Goal: Task Accomplishment & Management: Use online tool/utility

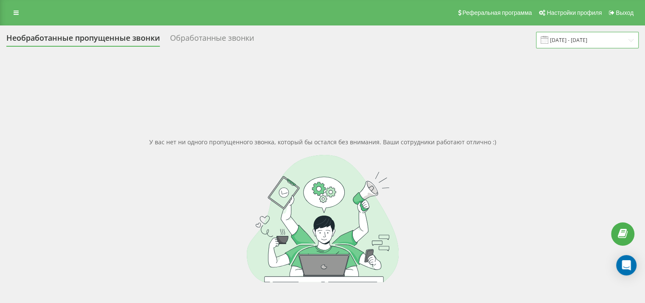
click at [588, 42] on input "01.09.2025 - 22.09.2025" at bounding box center [587, 40] width 103 height 17
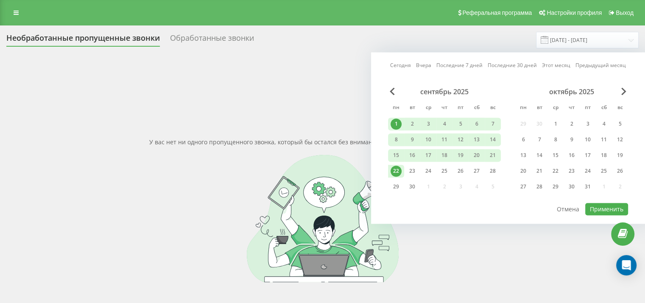
click at [397, 122] on div "1" at bounding box center [396, 123] width 11 height 11
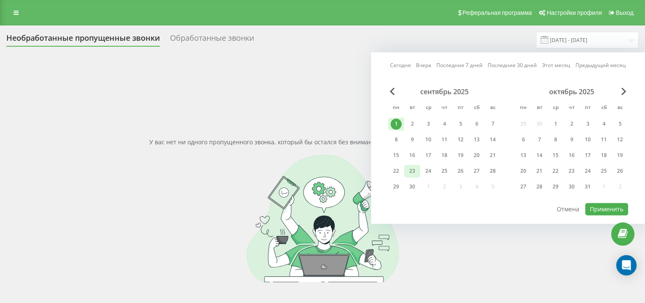
click at [417, 171] on div "23" at bounding box center [412, 171] width 16 height 13
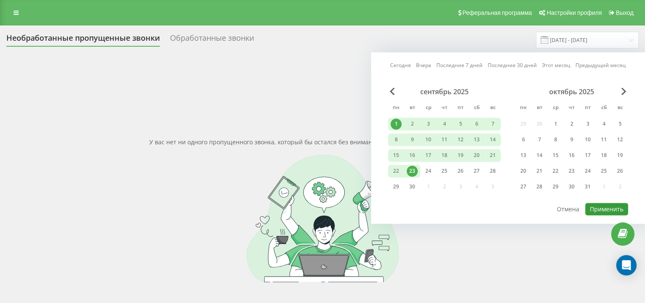
click at [593, 203] on button "Применить" at bounding box center [606, 209] width 43 height 12
type input "[DATE] - [DATE]"
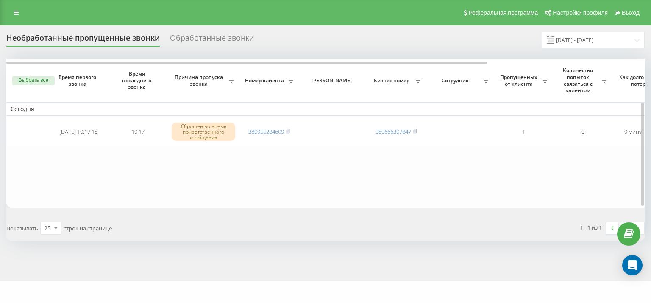
drag, startPoint x: 0, startPoint y: 0, endPoint x: 76, endPoint y: 183, distance: 198.1
click at [68, 189] on table "[DATE] [DATE] 10:17:18 10:17 Сброшен во время приветственного сообщения 3809552…" at bounding box center [430, 133] width 848 height 148
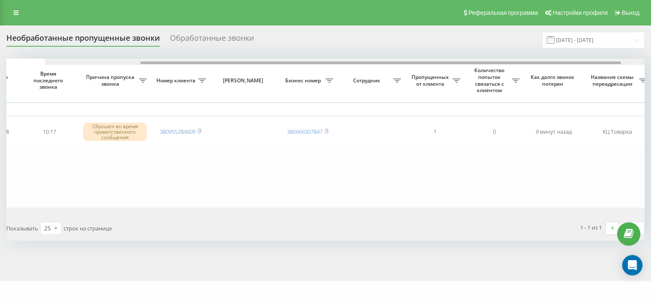
scroll to position [0, 137]
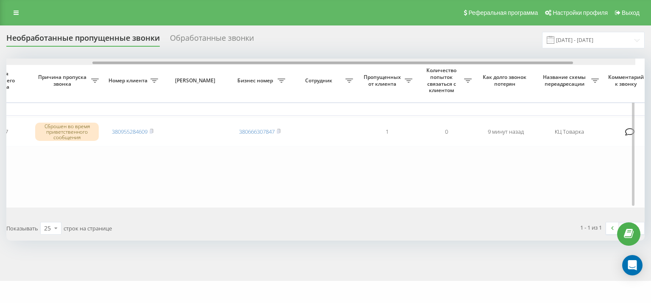
drag, startPoint x: 333, startPoint y: 64, endPoint x: 436, endPoint y: 64, distance: 103.0
click at [436, 64] on div at bounding box center [316, 62] width 639 height 6
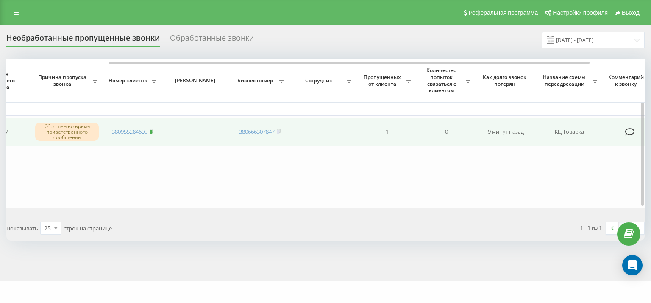
click at [152, 132] on rect at bounding box center [151, 132] width 3 height 4
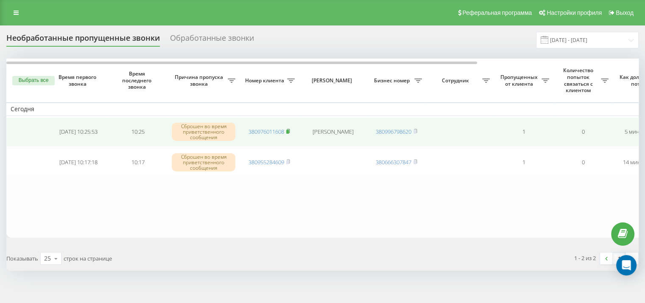
click at [288, 131] on rect at bounding box center [287, 132] width 3 height 4
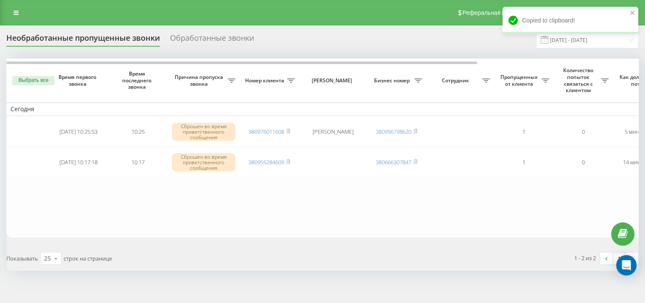
click at [98, 234] on table "Сегодня 2025-09-23 10:25:53 10:25 Сброшен во время приветственного сообщения 38…" at bounding box center [430, 148] width 848 height 179
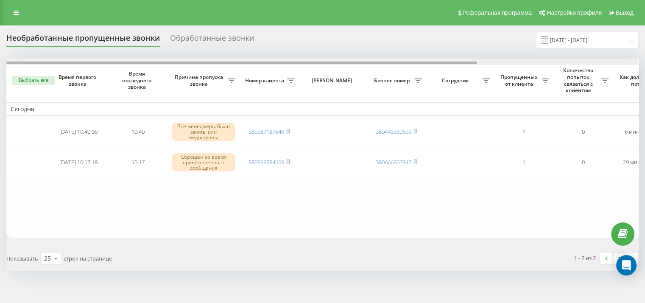
scroll to position [0, 215]
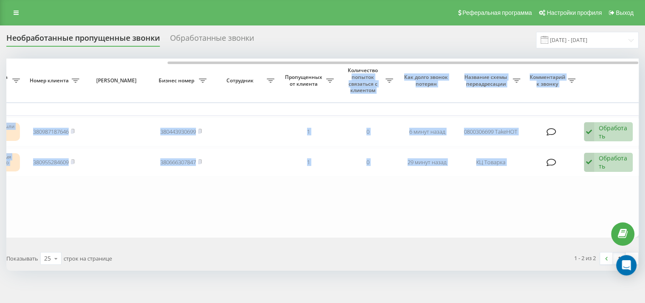
drag, startPoint x: 353, startPoint y: 61, endPoint x: 388, endPoint y: 67, distance: 35.3
click at [388, 67] on div "Выбрать все Время первого звонка Время последнего звонка Причина пропуска звонк…" at bounding box center [322, 148] width 632 height 179
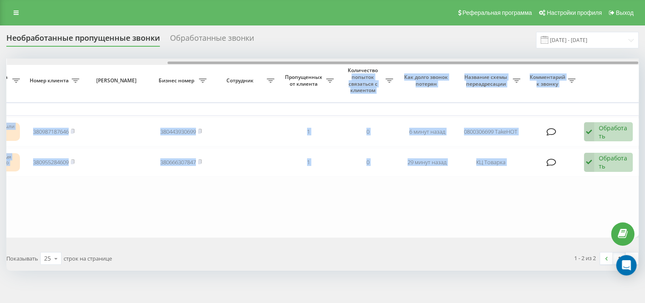
click at [377, 64] on div at bounding box center [323, 62] width 632 height 6
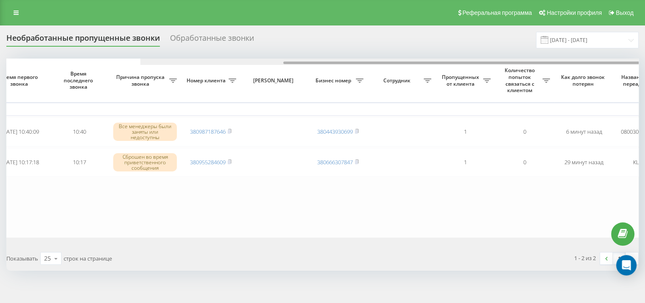
scroll to position [0, 0]
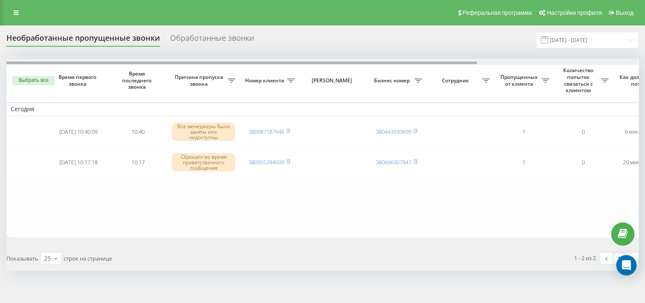
drag, startPoint x: 375, startPoint y: 62, endPoint x: 129, endPoint y: 67, distance: 246.4
click at [125, 63] on div at bounding box center [241, 62] width 471 height 3
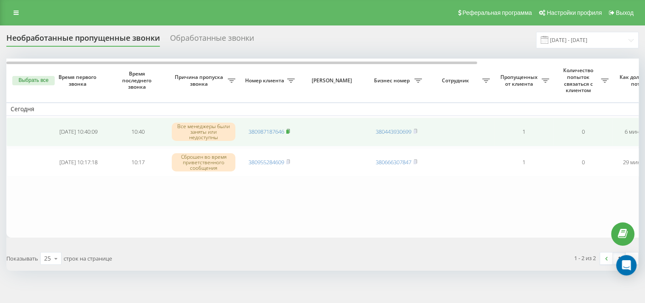
click at [289, 130] on rect at bounding box center [287, 132] width 3 height 4
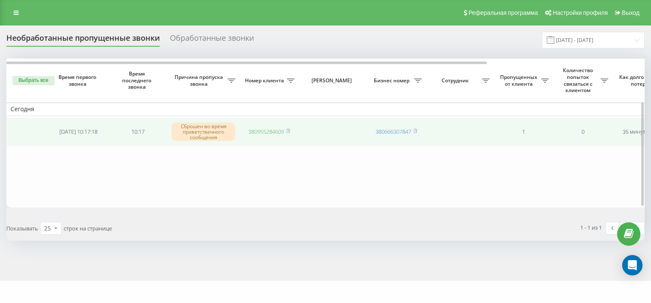
click at [284, 132] on link "380955284609" at bounding box center [266, 132] width 36 height 8
click at [288, 131] on rect at bounding box center [287, 132] width 3 height 4
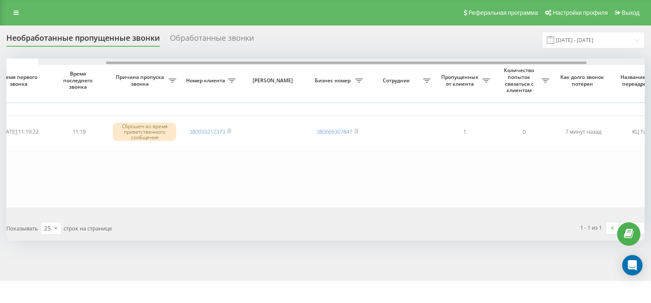
scroll to position [0, 95]
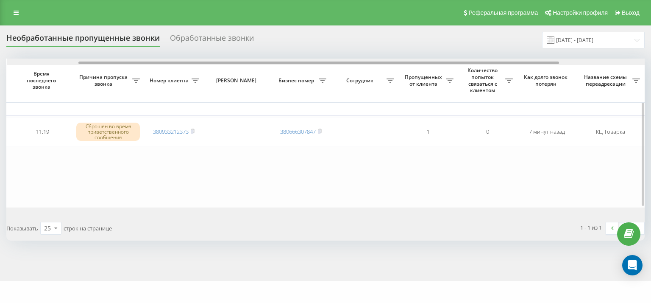
drag, startPoint x: 354, startPoint y: 61, endPoint x: 427, endPoint y: 60, distance: 72.1
click at [427, 60] on div at bounding box center [326, 62] width 639 height 6
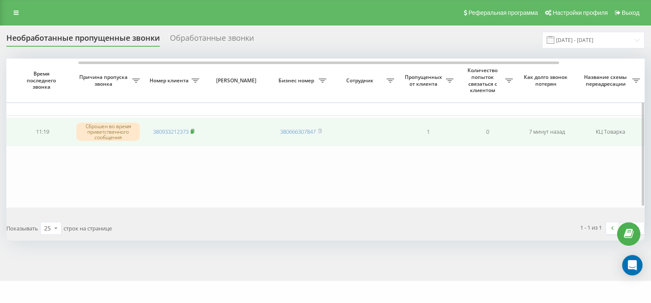
click at [194, 131] on icon at bounding box center [192, 131] width 3 height 4
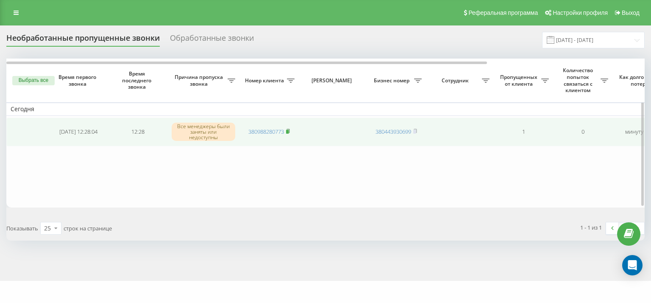
drag, startPoint x: 289, startPoint y: 130, endPoint x: 299, endPoint y: 70, distance: 60.9
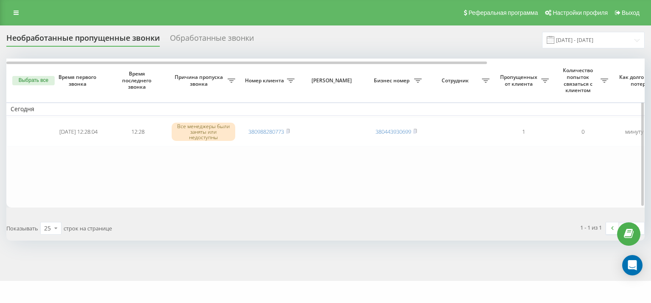
click at [289, 130] on rect at bounding box center [287, 132] width 3 height 4
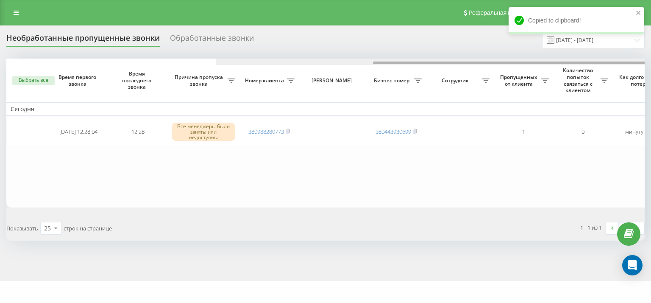
drag, startPoint x: 304, startPoint y: 62, endPoint x: 237, endPoint y: 43, distance: 68.8
click at [239, 43] on div "Необработанные пропущенные звонки Обработанные звонки [DATE] - [DATE] Выбрать в…" at bounding box center [325, 136] width 639 height 209
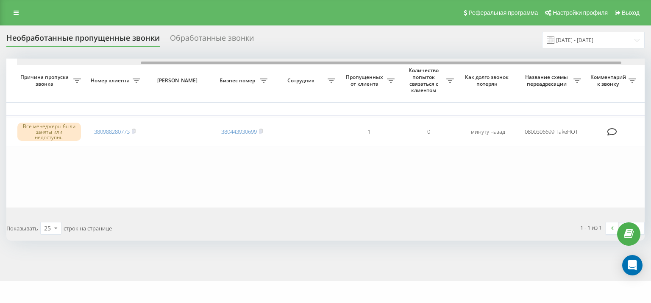
scroll to position [0, 165]
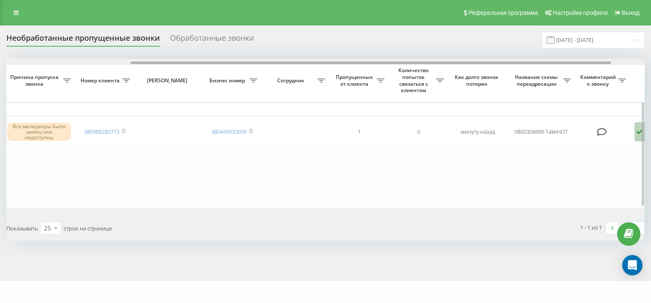
drag, startPoint x: 360, startPoint y: 62, endPoint x: 484, endPoint y: 64, distance: 124.3
click at [484, 64] on div at bounding box center [326, 62] width 639 height 6
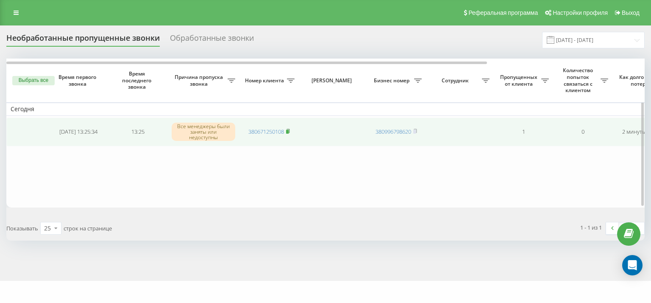
click at [290, 131] on icon at bounding box center [288, 130] width 4 height 5
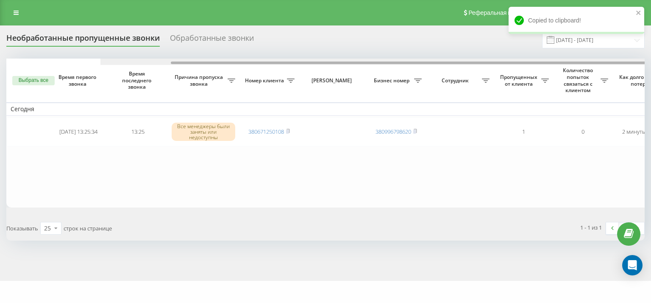
drag, startPoint x: 313, startPoint y: 62, endPoint x: 258, endPoint y: 67, distance: 55.4
click at [258, 67] on div "Выбрать все Время первого звонка Время последнего звонка [PERSON_NAME] пропуска…" at bounding box center [325, 133] width 639 height 148
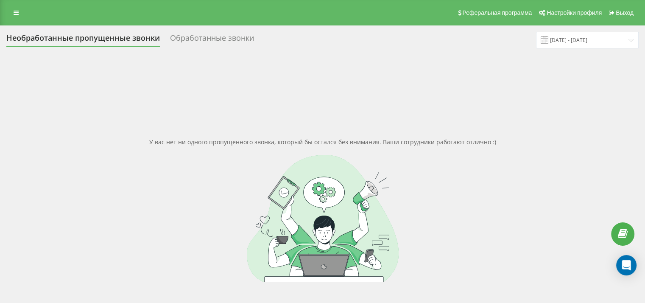
scroll to position [64, 0]
click at [19, 17] on link at bounding box center [15, 13] width 15 height 12
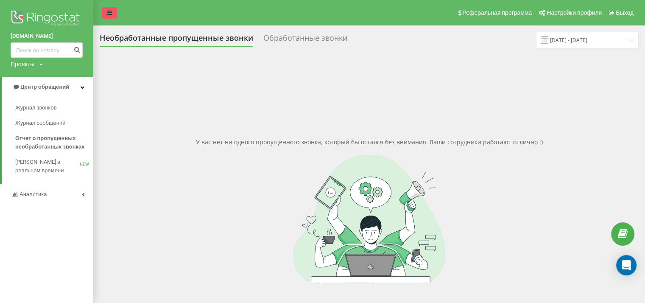
click at [111, 11] on icon at bounding box center [109, 13] width 5 height 6
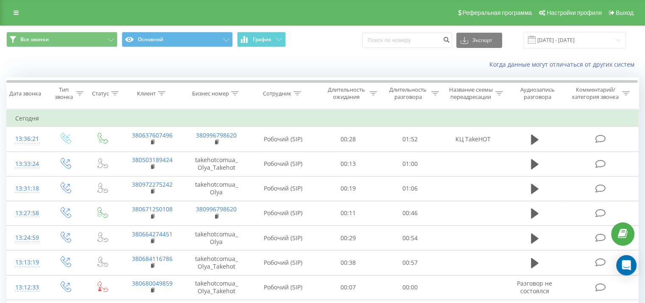
drag, startPoint x: 561, startPoint y: 30, endPoint x: 560, endPoint y: 36, distance: 6.4
click at [560, 31] on div "Все звонки Основной График Экспорт .csv .xls .xlsx 23.08.2025 - 23.09.2025" at bounding box center [322, 40] width 644 height 28
click at [560, 38] on input "23.08.2025 - 23.09.2025" at bounding box center [574, 40] width 103 height 17
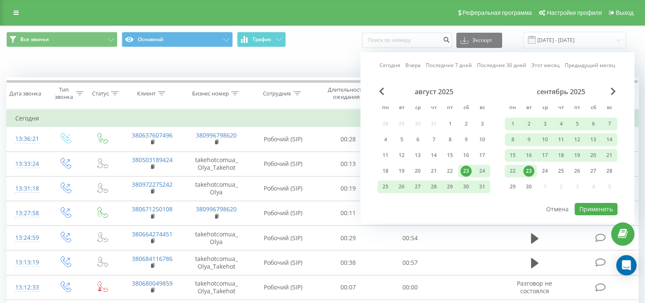
click at [531, 169] on div "23" at bounding box center [528, 170] width 11 height 11
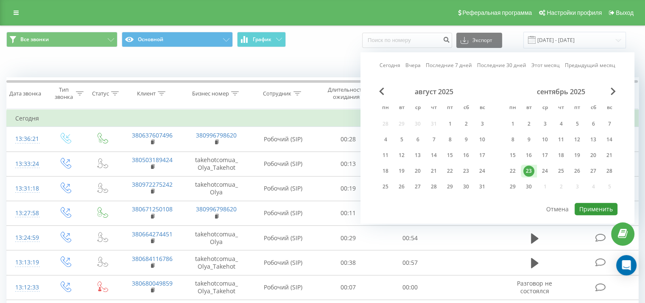
click at [592, 204] on button "Применить" at bounding box center [596, 209] width 43 height 12
type input "23.09.2025 - 23.09.2025"
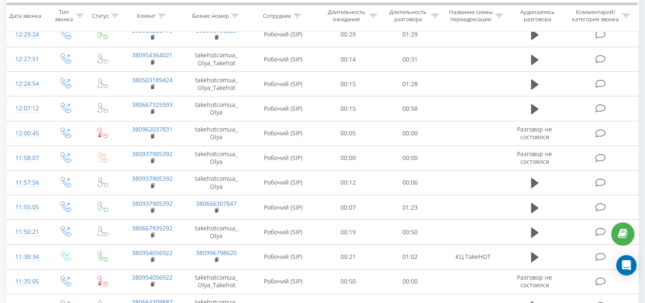
scroll to position [470, 0]
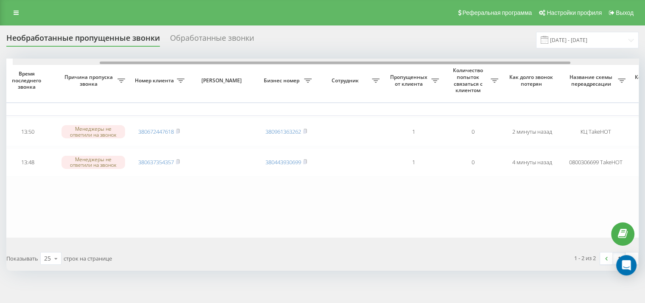
scroll to position [0, 117]
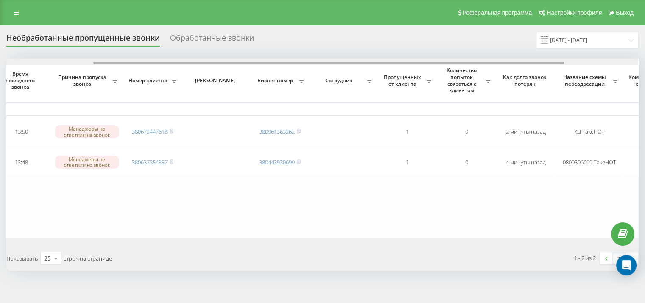
drag, startPoint x: 336, startPoint y: 63, endPoint x: 423, endPoint y: 62, distance: 86.9
click at [423, 62] on div at bounding box center [328, 62] width 471 height 3
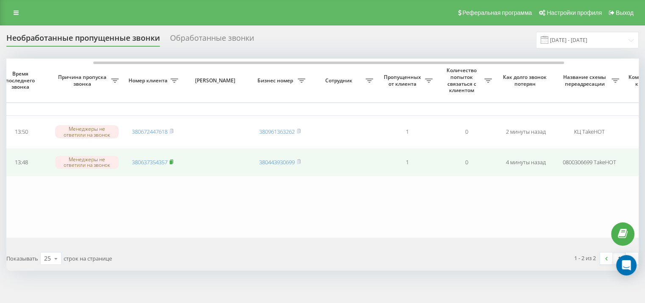
click at [173, 159] on icon at bounding box center [172, 161] width 4 height 5
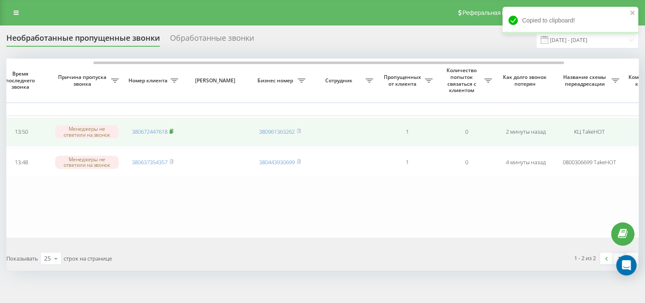
click at [172, 131] on rect at bounding box center [171, 132] width 3 height 4
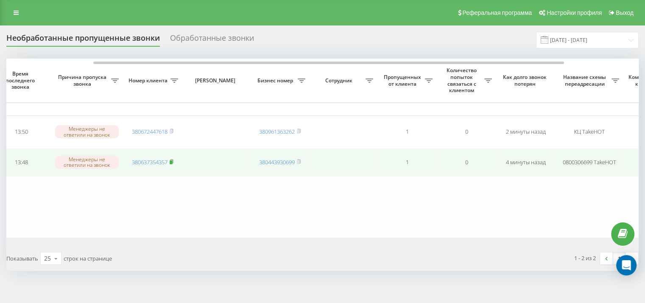
click at [172, 161] on rect at bounding box center [171, 162] width 3 height 4
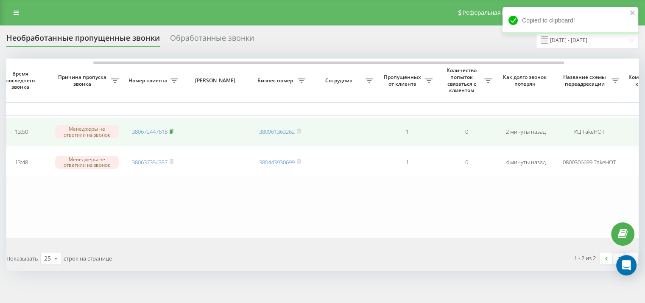
click at [172, 133] on rect at bounding box center [171, 132] width 3 height 4
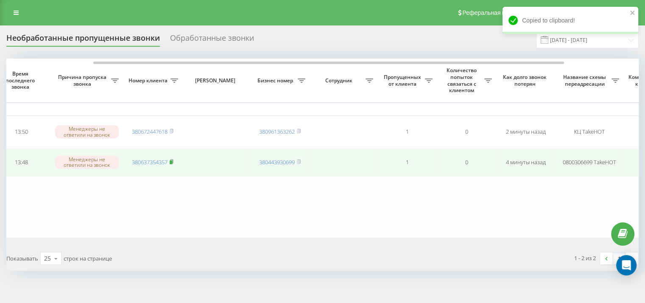
click at [173, 159] on icon at bounding box center [172, 161] width 4 height 5
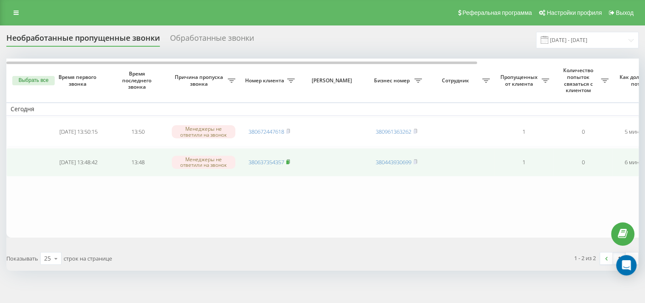
click at [290, 159] on icon at bounding box center [288, 161] width 4 height 5
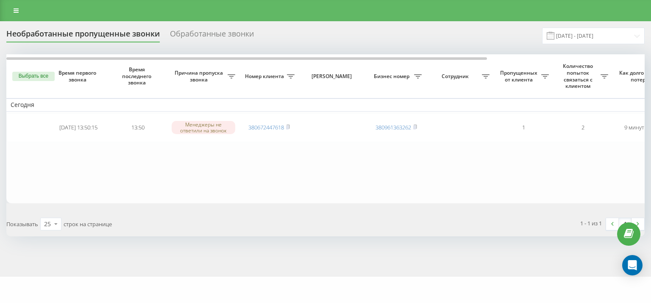
click at [64, 223] on span "строк на странице" at bounding box center [88, 224] width 48 height 8
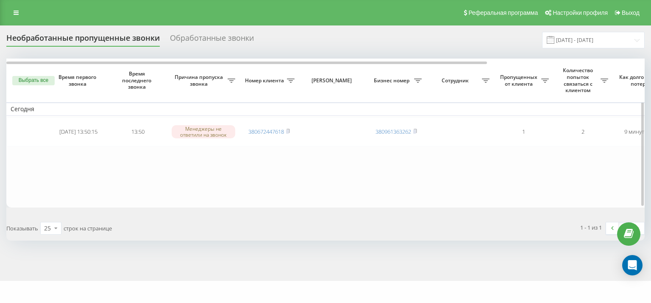
click at [190, 166] on table "[DATE] [DATE] 13:50:15 13:50 Менеджеры не ответили на звонок 380672447618 38096…" at bounding box center [430, 133] width 848 height 148
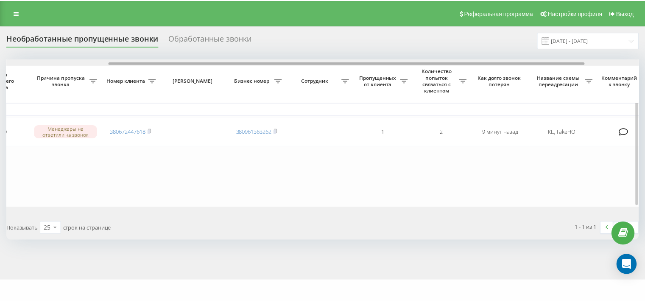
scroll to position [0, 209]
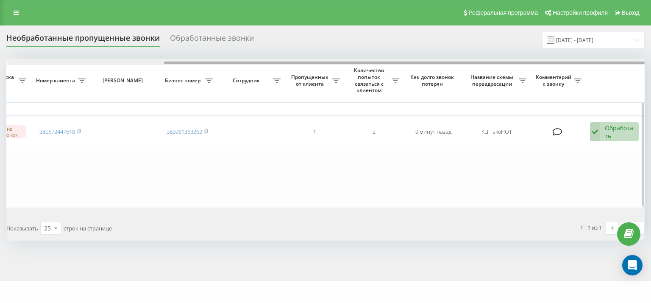
drag, startPoint x: 366, startPoint y: 64, endPoint x: 543, endPoint y: 60, distance: 176.4
click at [543, 60] on div at bounding box center [326, 62] width 639 height 6
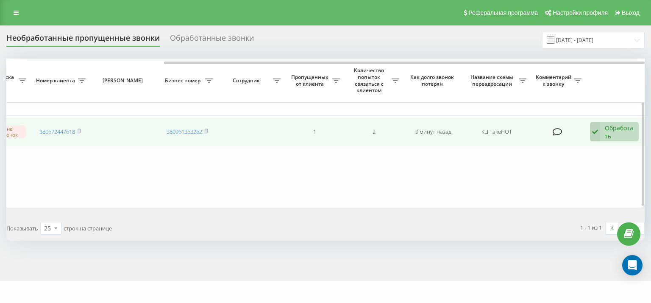
click at [620, 137] on div "Обработать" at bounding box center [619, 132] width 29 height 16
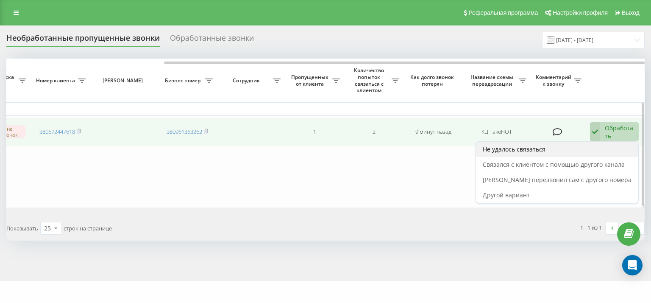
click at [576, 155] on div "Не удалось связаться" at bounding box center [557, 149] width 162 height 15
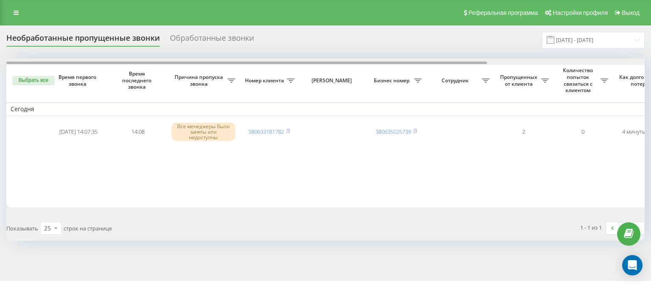
drag, startPoint x: 318, startPoint y: 61, endPoint x: 129, endPoint y: 44, distance: 189.5
click at [183, 56] on div "Необработанные пропущенные звонки Обработанные звонки 01.09.2025 - 23.09.2025 В…" at bounding box center [325, 136] width 639 height 209
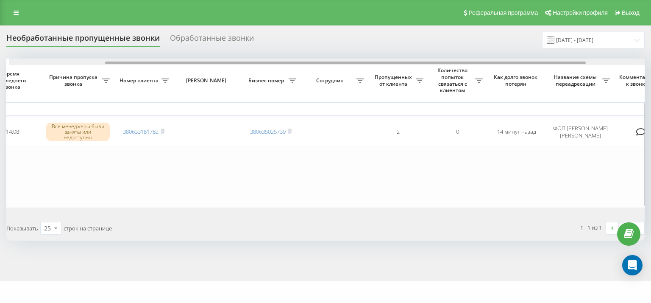
scroll to position [0, 128]
drag, startPoint x: 288, startPoint y: 61, endPoint x: 385, endPoint y: 71, distance: 97.2
click at [385, 71] on div "Выбрать все Время первого звонка Время последнего звонка Причина пропуска звонк…" at bounding box center [325, 133] width 639 height 148
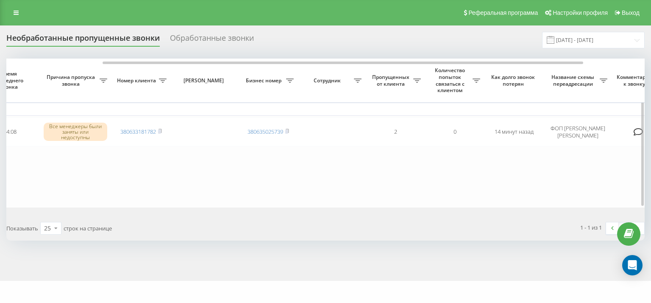
click at [385, 71] on th "Пропущенных от клиента" at bounding box center [395, 81] width 59 height 44
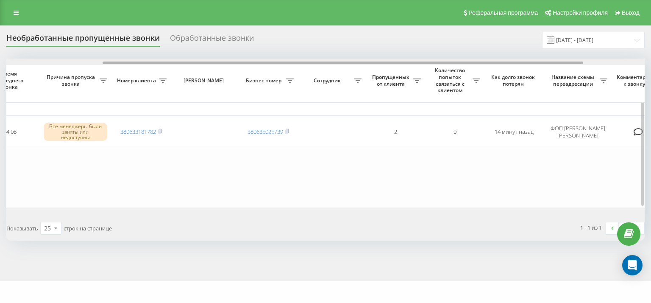
scroll to position [0, 102]
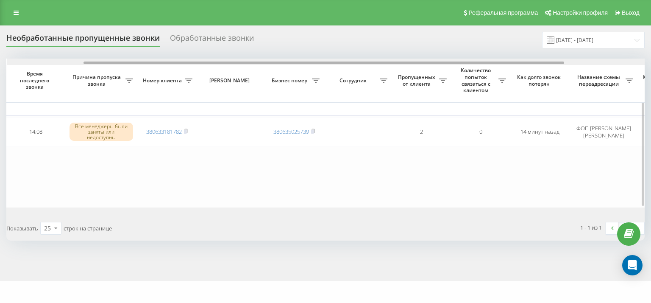
drag, startPoint x: 387, startPoint y: 63, endPoint x: 367, endPoint y: 62, distance: 19.5
click at [367, 62] on div at bounding box center [324, 62] width 481 height 3
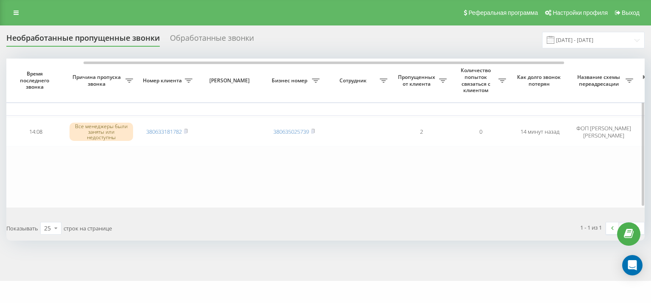
click at [399, 172] on table "Сегодня 2025-09-23 14:07:35 14:08 Все менеджеры были заняты или недоступны 3806…" at bounding box center [328, 133] width 848 height 148
click at [127, 196] on table "Сегодня 2025-09-23 14:07:35 14:08 Все менеджеры были заняты или недоступны 3806…" at bounding box center [328, 133] width 848 height 148
drag, startPoint x: 109, startPoint y: 195, endPoint x: 114, endPoint y: 178, distance: 17.7
click at [109, 195] on table "Сегодня 2025-09-23 14:07:35 14:08 Все менеджеры были заняты или недоступны 3806…" at bounding box center [328, 133] width 848 height 148
drag, startPoint x: 83, startPoint y: 187, endPoint x: 103, endPoint y: 184, distance: 20.6
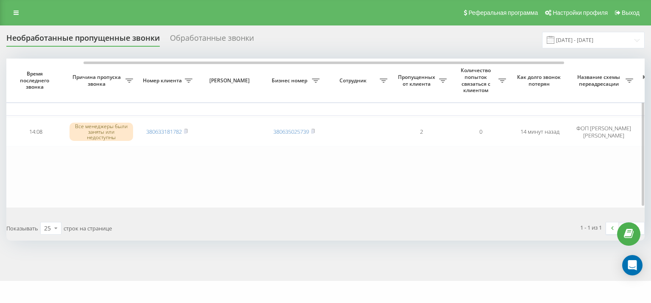
click at [83, 187] on table "Сегодня 2025-09-23 14:07:35 14:08 Все менеджеры были заняты или недоступны 3806…" at bounding box center [328, 133] width 848 height 148
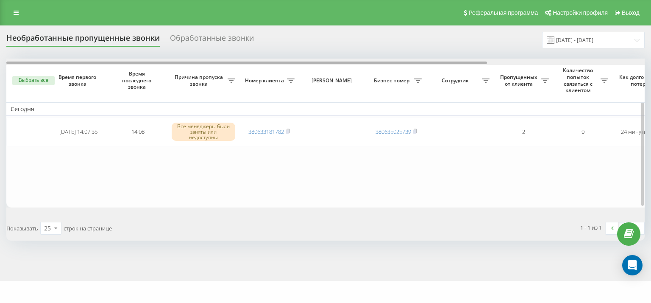
scroll to position [0, 209]
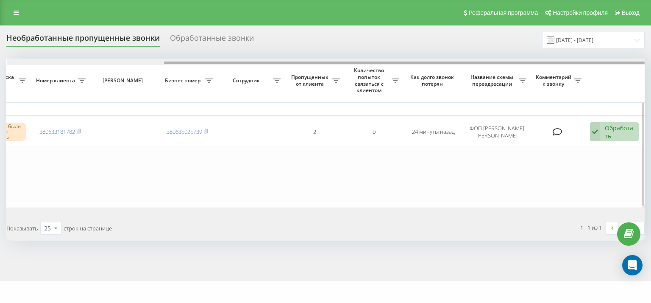
drag, startPoint x: 291, startPoint y: 60, endPoint x: 332, endPoint y: 59, distance: 41.6
click at [332, 59] on div at bounding box center [326, 62] width 639 height 6
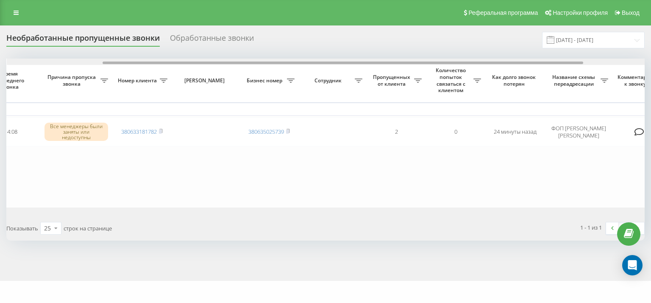
scroll to position [0, 0]
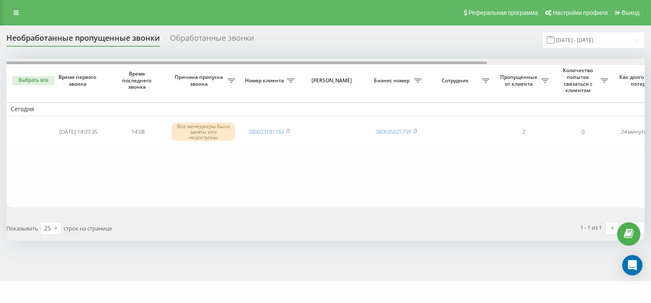
drag, startPoint x: 334, startPoint y: 62, endPoint x: 81, endPoint y: 42, distance: 253.9
click at [81, 42] on div "Необработанные пропущенные звонки Обработанные звонки 01.09.2025 - 23.09.2025 В…" at bounding box center [325, 136] width 639 height 209
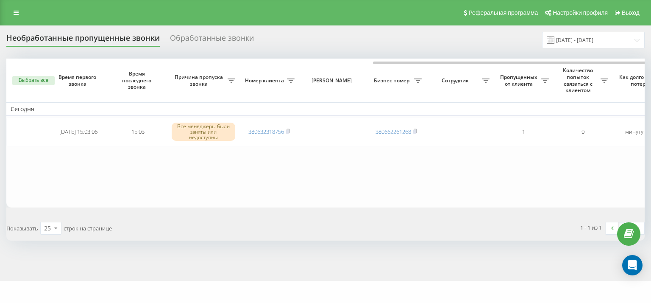
scroll to position [0, 209]
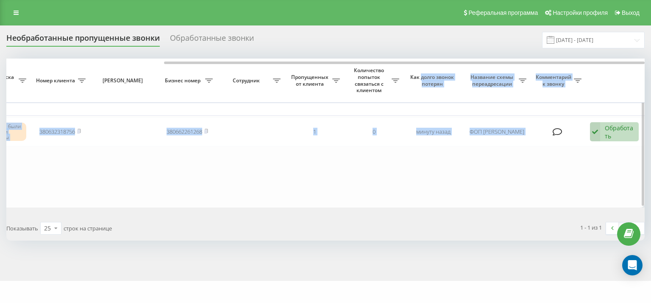
drag, startPoint x: 326, startPoint y: 61, endPoint x: 430, endPoint y: 67, distance: 104.5
click at [430, 67] on div "Выбрать все Время первого звонка Время последнего звонка [PERSON_NAME] пропуска…" at bounding box center [325, 133] width 639 height 148
click at [310, 184] on table "[DATE] [DATE] 15:03:06 15:03 Все менеджеры были заняты или недоступны 380632318…" at bounding box center [221, 133] width 848 height 148
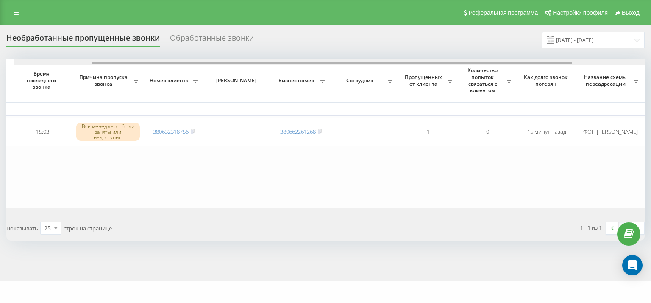
scroll to position [0, 103]
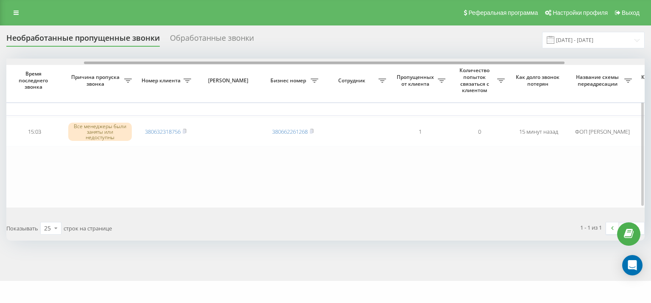
drag, startPoint x: 304, startPoint y: 62, endPoint x: 382, endPoint y: 69, distance: 78.3
click at [382, 69] on div "Выбрать все Время первого звонка Время последнего звонка Причина пропуска звонк…" at bounding box center [325, 133] width 639 height 148
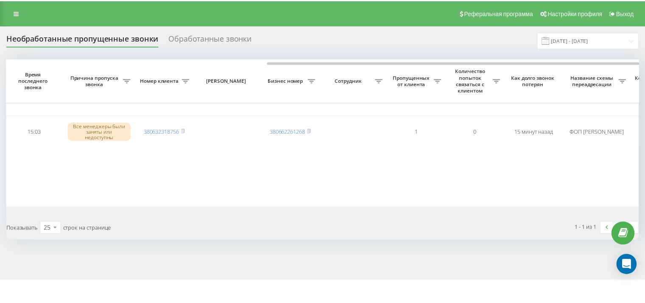
scroll to position [0, 209]
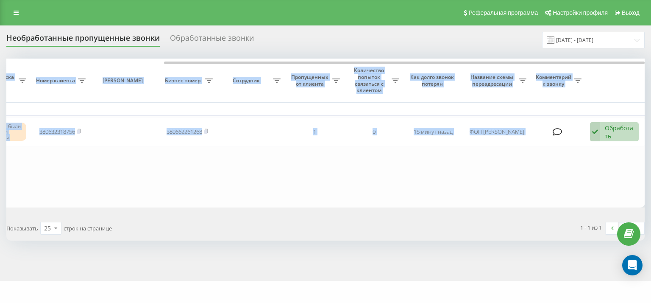
drag, startPoint x: 314, startPoint y: 61, endPoint x: 651, endPoint y: 89, distance: 338.3
click at [617, 76] on div "Выбрать все Время первого звонка Время последнего звонка Причина пропуска звонк…" at bounding box center [325, 133] width 639 height 148
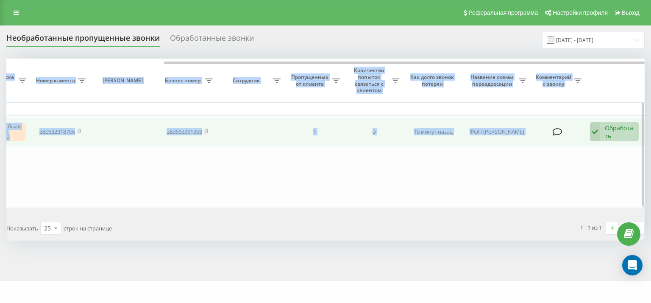
click at [617, 126] on div "Обработать" at bounding box center [619, 132] width 29 height 16
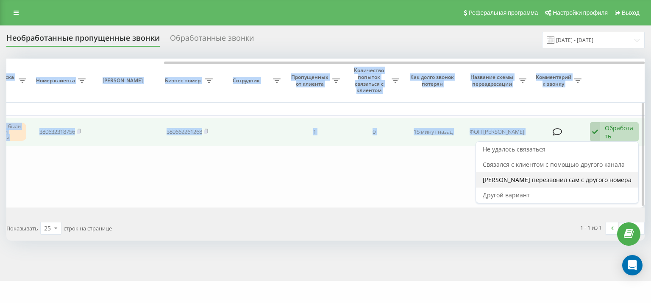
click at [539, 187] on div "Клиент перезвонил сам с другого номера" at bounding box center [557, 179] width 162 height 15
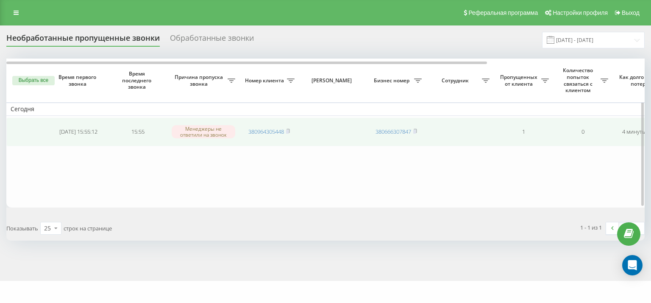
drag, startPoint x: 289, startPoint y: 131, endPoint x: 301, endPoint y: 125, distance: 13.7
click at [290, 131] on icon at bounding box center [288, 130] width 4 height 5
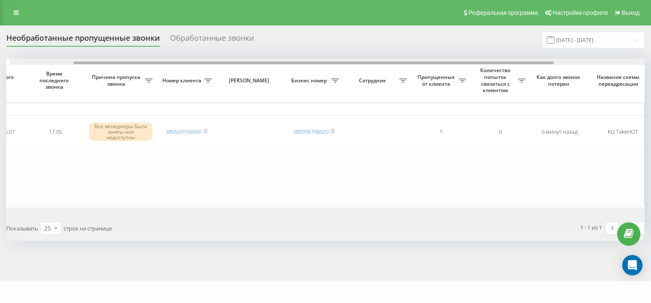
scroll to position [0, 27]
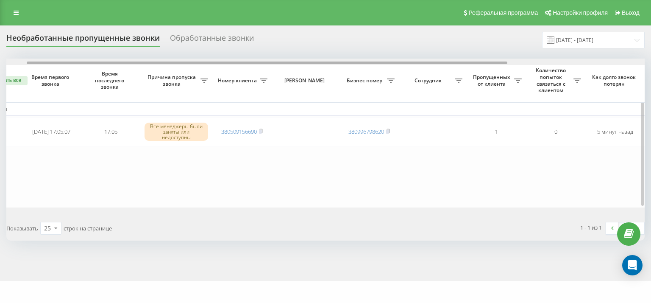
drag, startPoint x: 272, startPoint y: 63, endPoint x: 292, endPoint y: 64, distance: 20.4
click at [292, 64] on div at bounding box center [267, 62] width 481 height 3
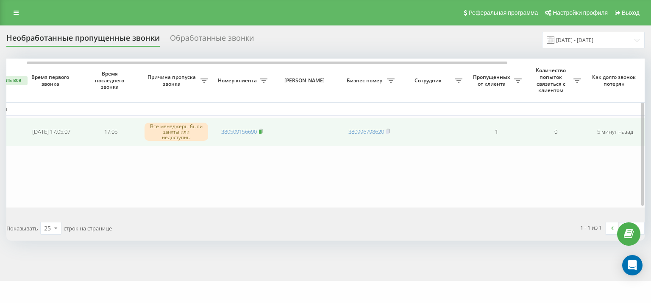
click at [262, 130] on rect at bounding box center [260, 132] width 3 height 4
